Goal: Find specific page/section: Find specific page/section

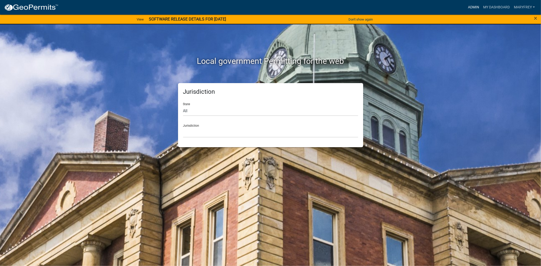
click at [470, 6] on link "Admin" at bounding box center [473, 8] width 15 height 10
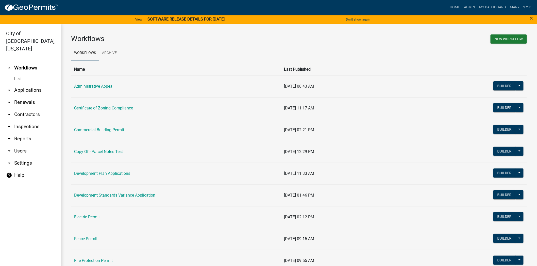
click at [27, 62] on link "arrow_drop_up Workflows" at bounding box center [30, 68] width 61 height 12
click at [89, 131] on link "Commercial Building Permit" at bounding box center [99, 130] width 50 height 5
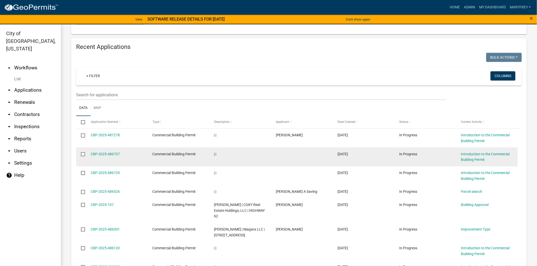
scroll to position [453, 0]
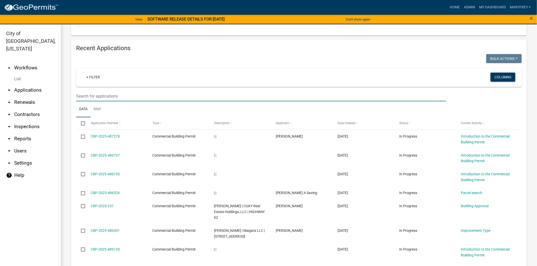
click at [76, 91] on input "text" at bounding box center [261, 96] width 370 height 10
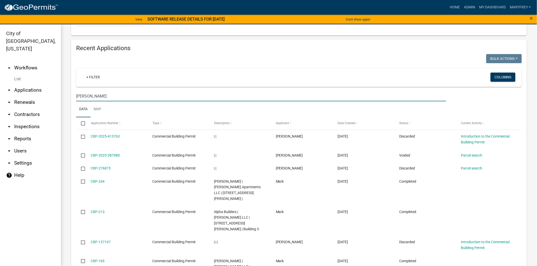
type input "[PERSON_NAME]"
